Goal: Information Seeking & Learning: Learn about a topic

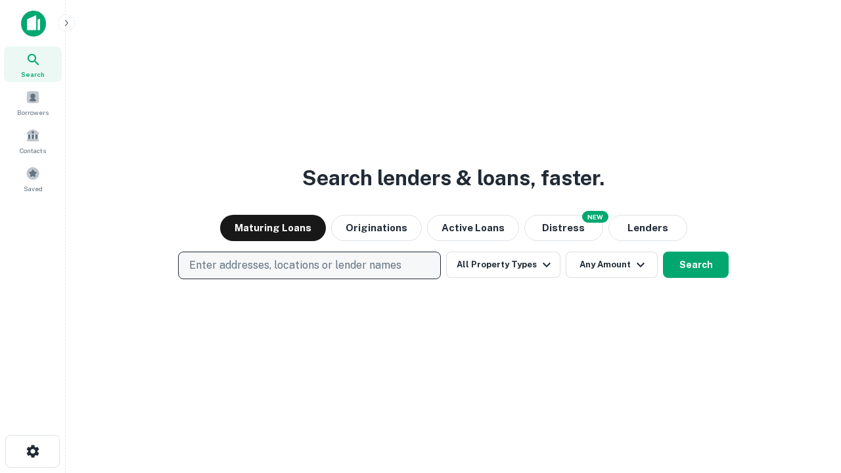
click at [309, 265] on p "Enter addresses, locations or lender names" at bounding box center [295, 266] width 212 height 16
type input "**********"
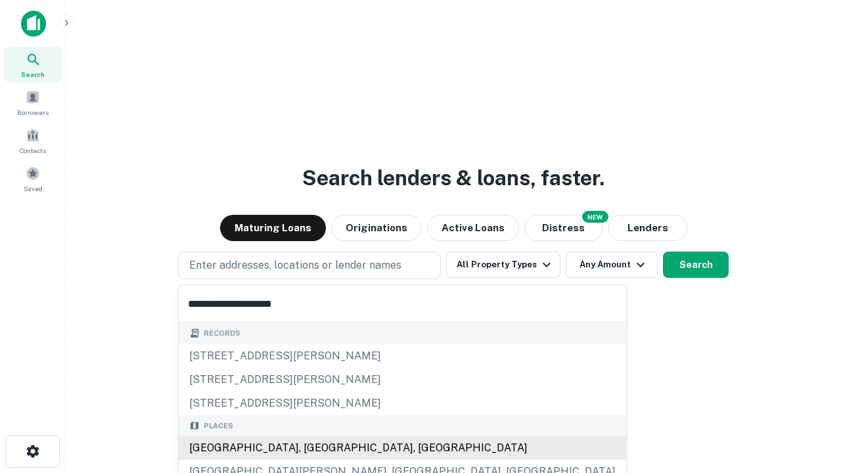
click at [314, 448] on div "[GEOGRAPHIC_DATA], [GEOGRAPHIC_DATA], [GEOGRAPHIC_DATA]" at bounding box center [402, 448] width 447 height 24
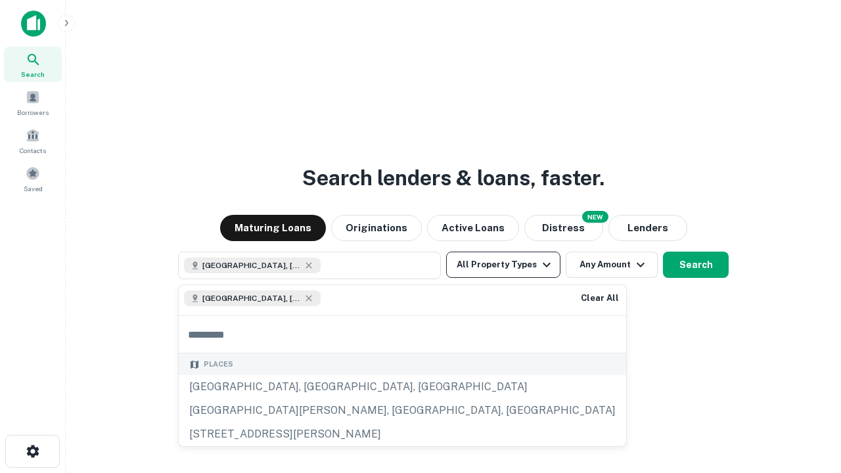
click at [503, 265] on button "All Property Types" at bounding box center [503, 265] width 114 height 26
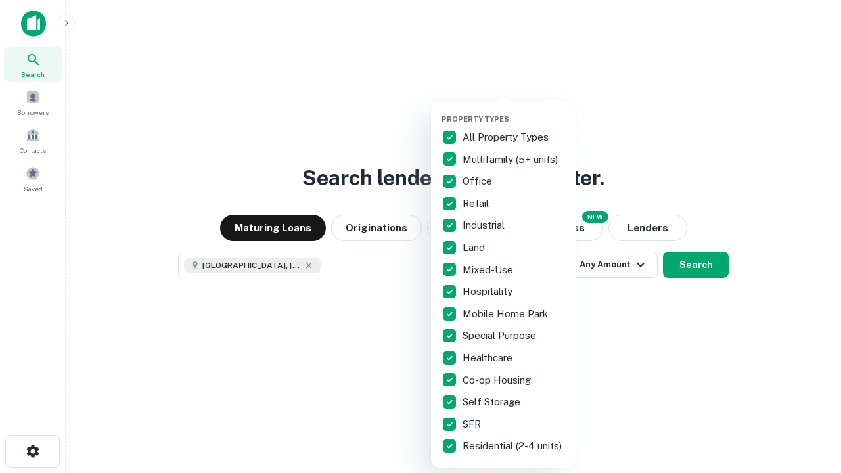
click at [514, 110] on button "button" at bounding box center [513, 110] width 145 height 1
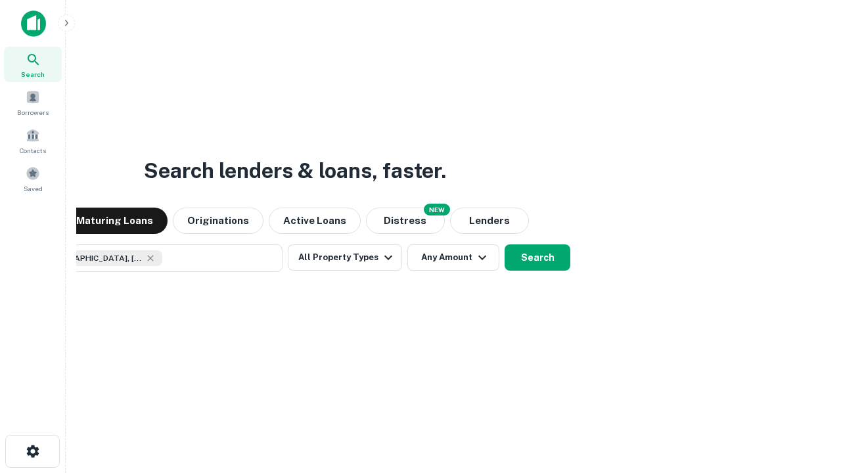
scroll to position [21, 0]
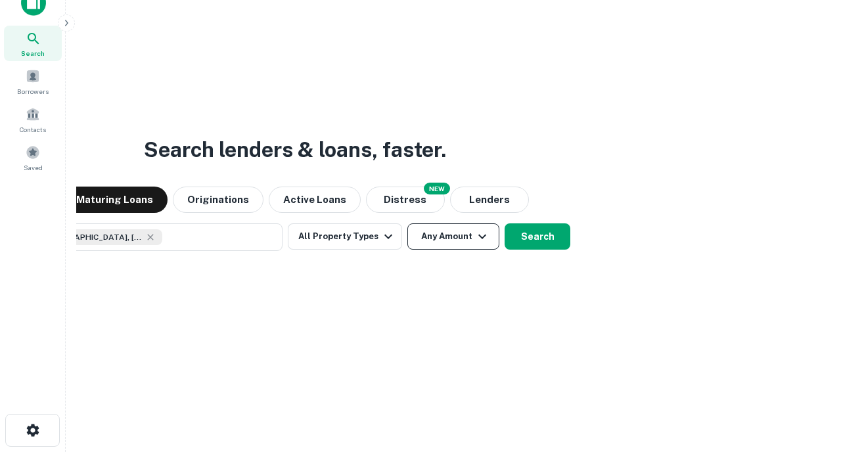
click at [407, 223] on button "Any Amount" at bounding box center [453, 236] width 92 height 26
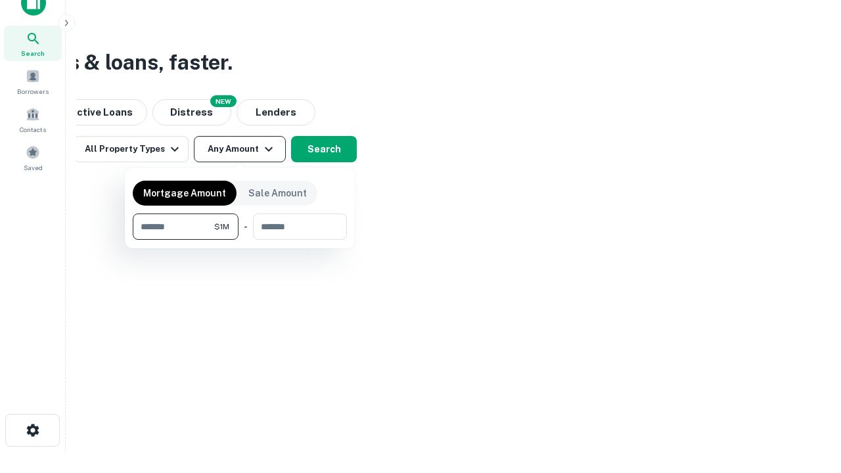
type input "*******"
click at [240, 240] on button "button" at bounding box center [240, 240] width 214 height 1
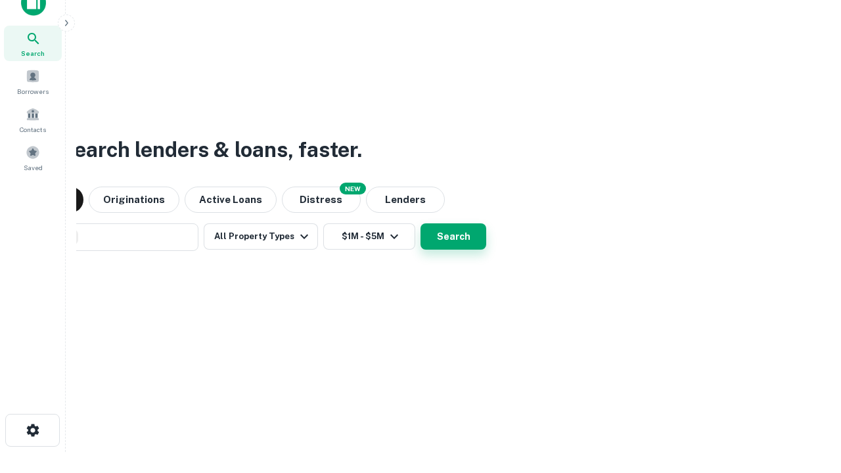
click at [420, 223] on button "Search" at bounding box center [453, 236] width 66 height 26
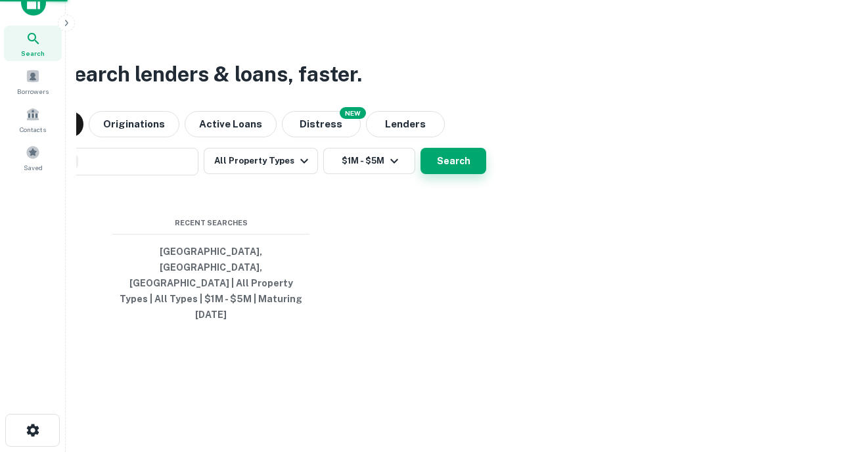
scroll to position [35, 372]
